Goal: Transaction & Acquisition: Purchase product/service

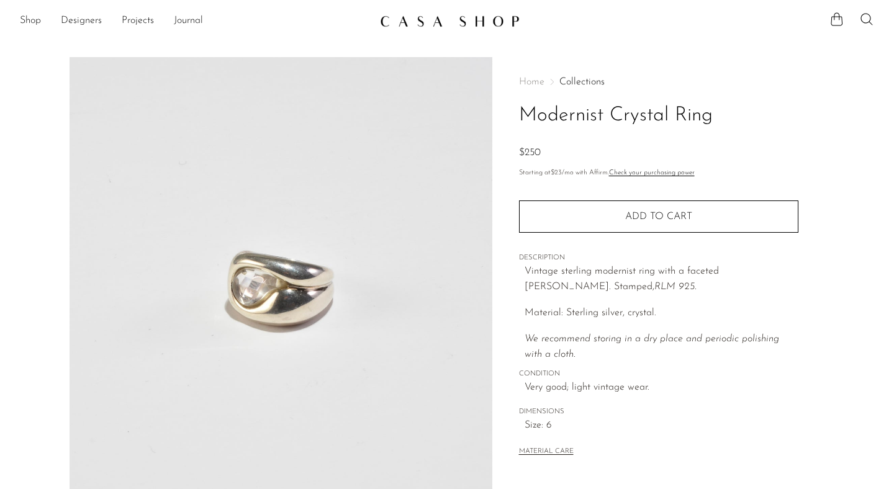
click at [260, 289] on img at bounding box center [281, 290] width 423 height 466
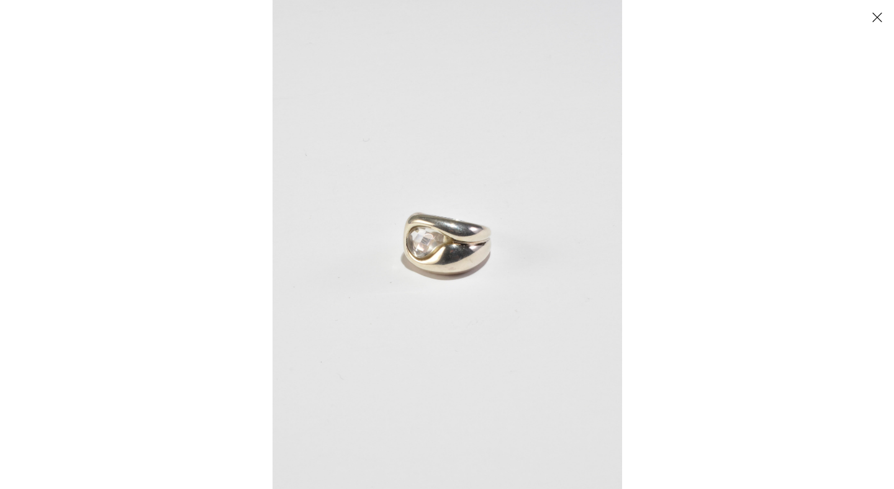
click at [441, 249] on img at bounding box center [446, 244] width 349 height 489
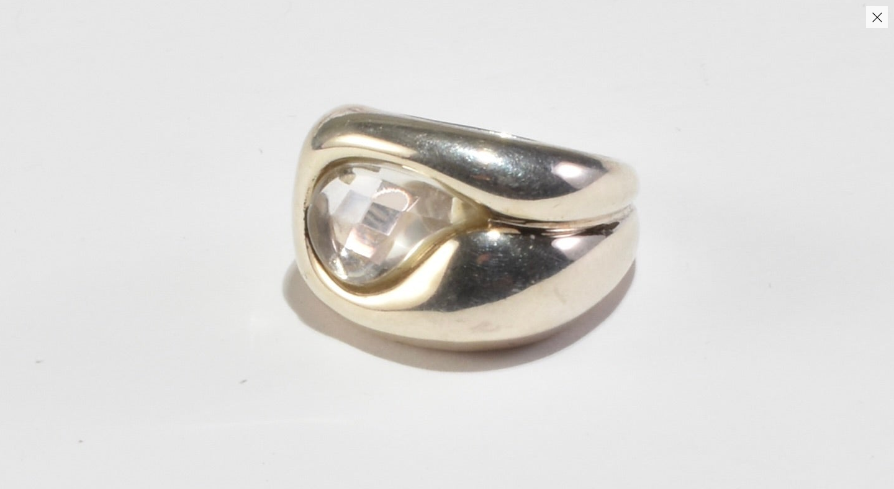
click at [646, 231] on img at bounding box center [466, 231] width 1377 height 1927
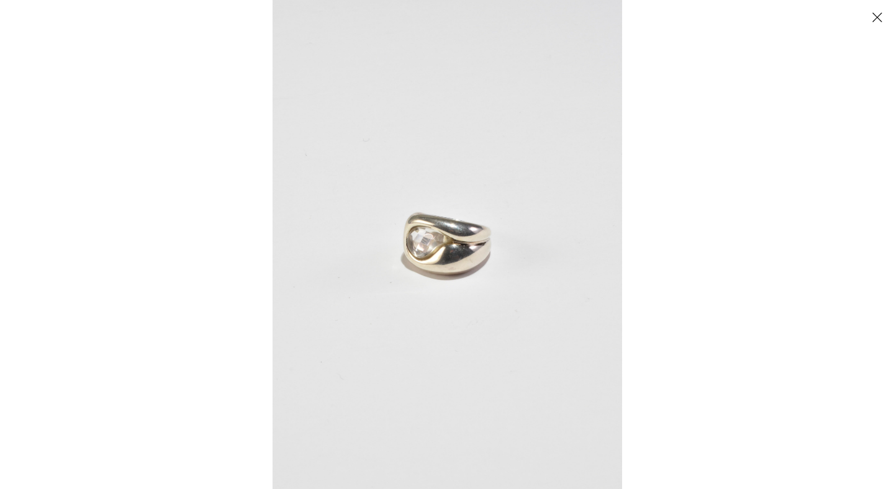
click at [875, 20] on button "Close" at bounding box center [877, 17] width 22 height 22
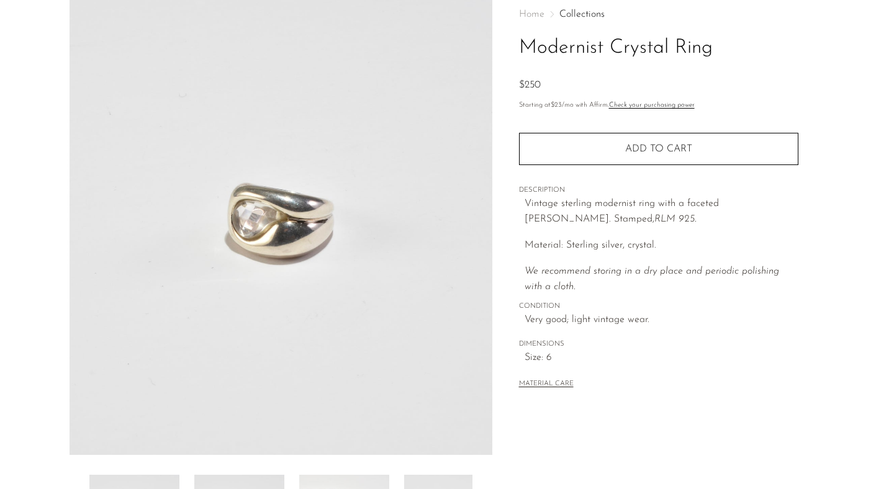
scroll to position [319, 0]
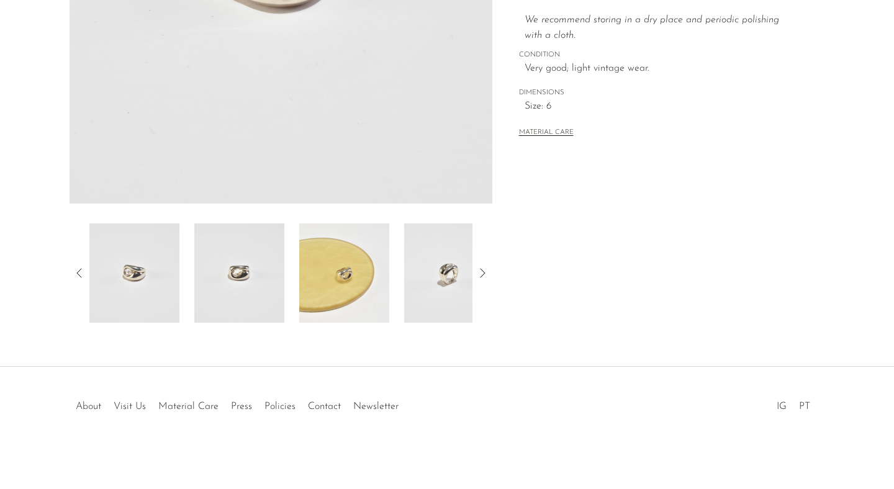
click at [207, 277] on img at bounding box center [239, 272] width 90 height 99
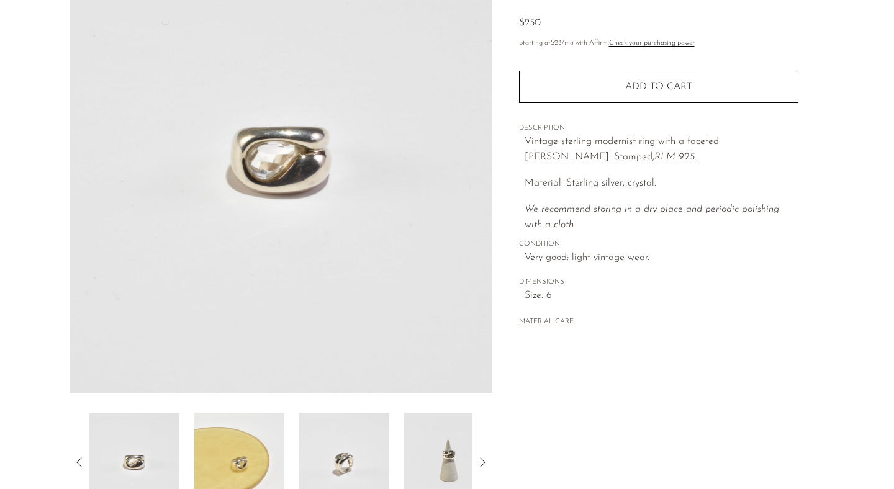
scroll to position [140, 0]
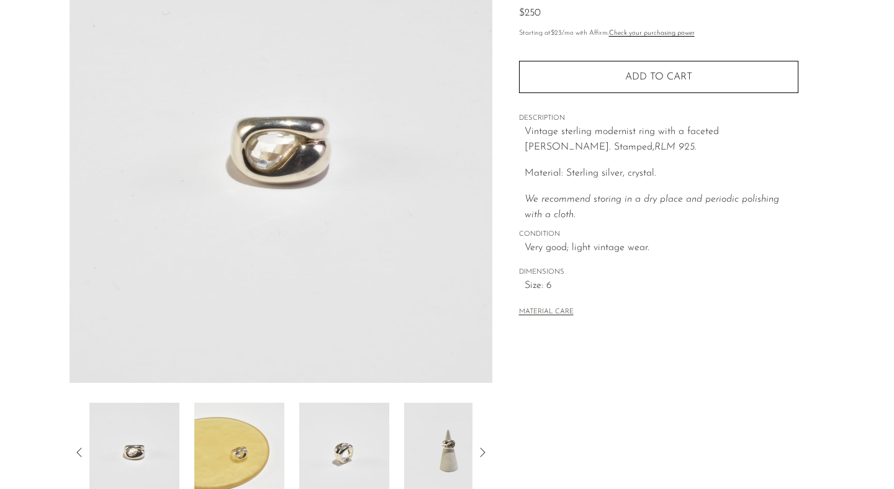
click at [248, 427] on img at bounding box center [239, 452] width 90 height 99
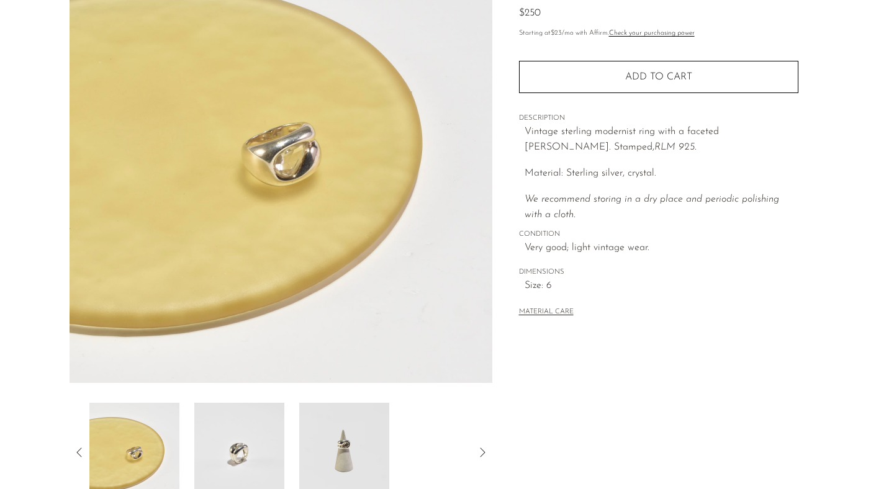
click at [252, 439] on img at bounding box center [239, 452] width 90 height 99
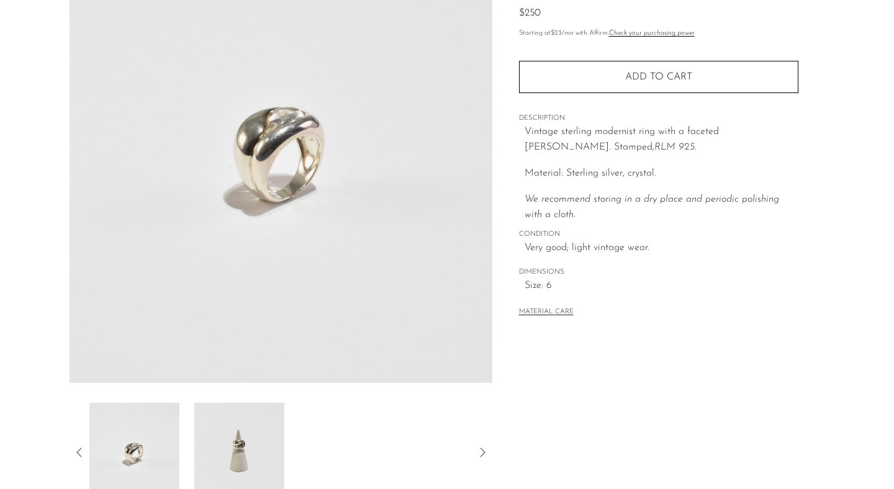
click at [221, 446] on img at bounding box center [239, 452] width 90 height 99
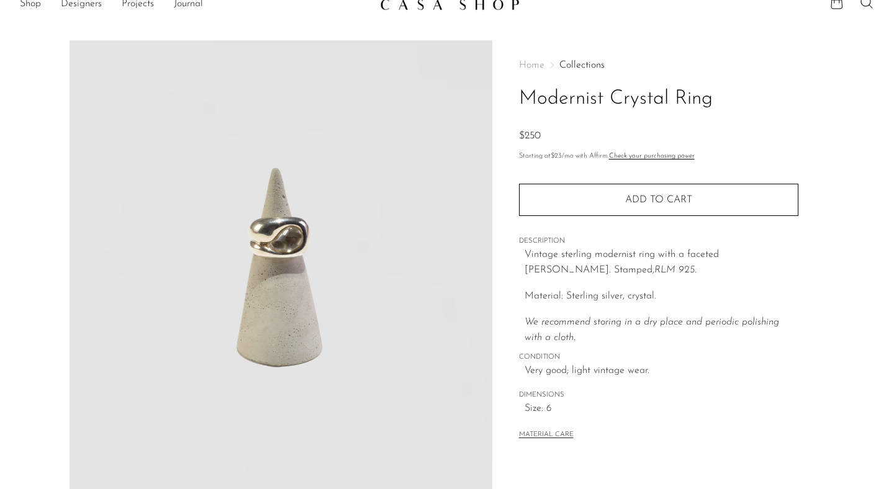
scroll to position [0, 0]
